Goal: Task Accomplishment & Management: Use online tool/utility

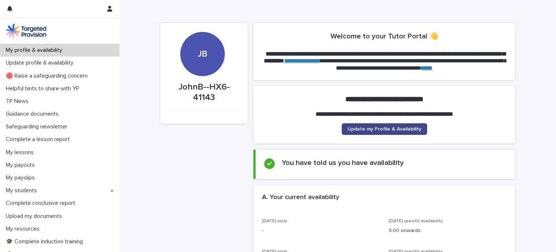
click at [385, 128] on span "Update my Profile & Availability" at bounding box center [384, 128] width 74 height 5
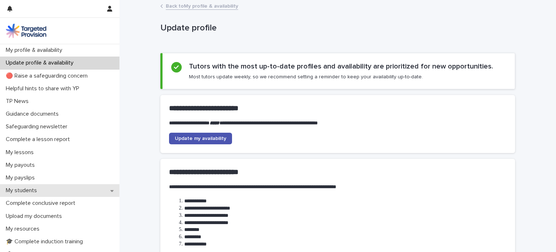
click at [16, 190] on p "My students" at bounding box center [23, 190] width 40 height 7
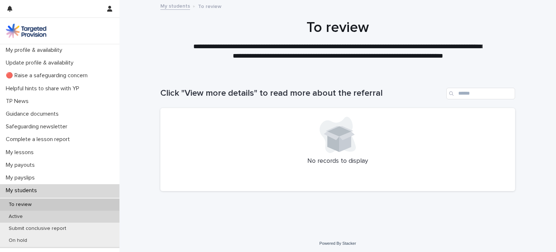
click at [20, 215] on p "Active" at bounding box center [16, 216] width 26 height 6
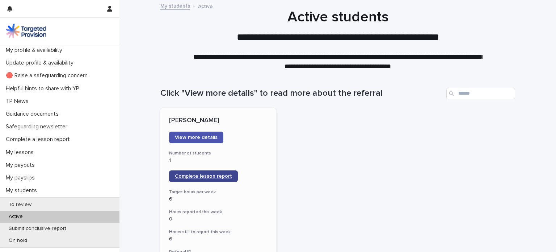
click at [187, 177] on span "Complete lesson report" at bounding box center [203, 175] width 57 height 5
